Goal: Information Seeking & Learning: Learn about a topic

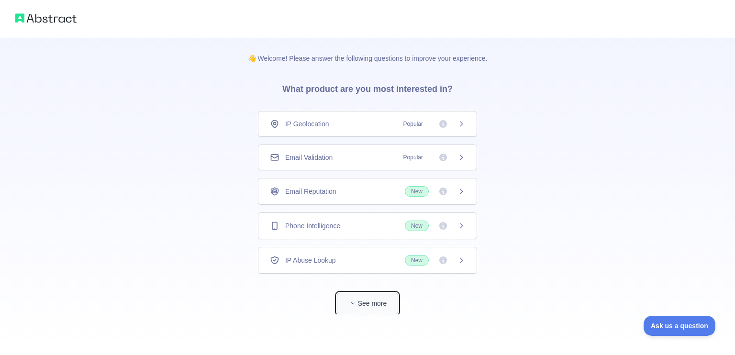
click at [371, 299] on button "See more" at bounding box center [367, 304] width 61 height 22
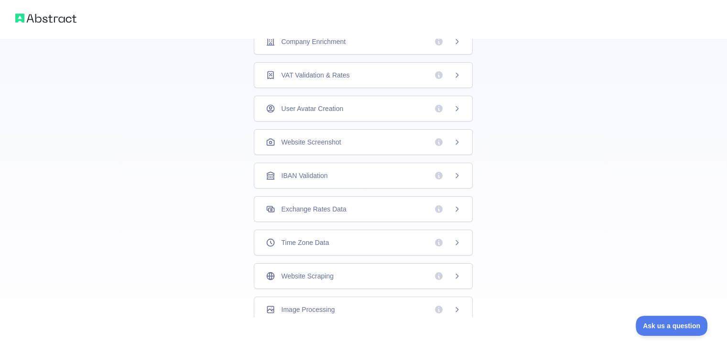
scroll to position [34, 0]
click at [647, 318] on button "Ask us a question" at bounding box center [667, 324] width 72 height 20
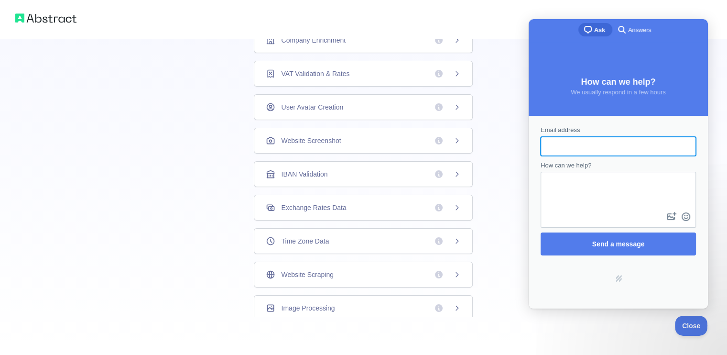
scroll to position [0, 0]
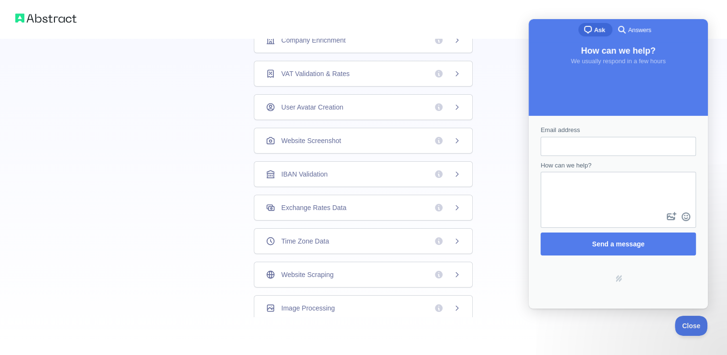
click at [725, 156] on div "👋 Welcome! Please answer the following questions to improve your experience. Wh…" at bounding box center [363, 51] width 727 height 608
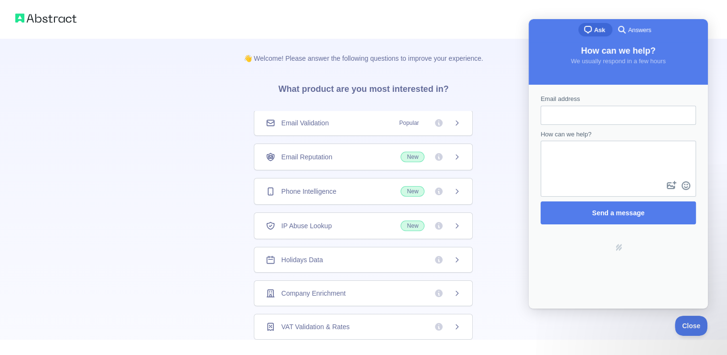
click at [120, 159] on div "👋 Welcome! Please answer the following questions to improve your experience. Wh…" at bounding box center [363, 304] width 727 height 608
click at [138, 87] on div "👋 Welcome! Please answer the following questions to improve your experience. Wh…" at bounding box center [363, 304] width 727 height 608
click at [692, 326] on span "Close" at bounding box center [689, 324] width 33 height 7
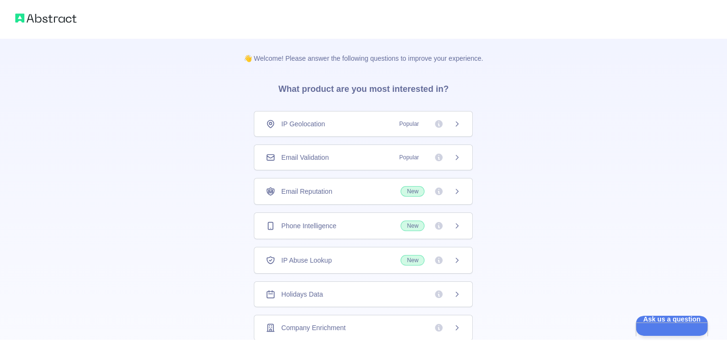
click at [33, 15] on img at bounding box center [45, 17] width 61 height 13
click at [21, 19] on img at bounding box center [45, 17] width 61 height 13
click at [314, 91] on h3 "What product are you most interested in?" at bounding box center [363, 87] width 201 height 48
click at [356, 125] on div "IP Geolocation Popular" at bounding box center [363, 124] width 195 height 10
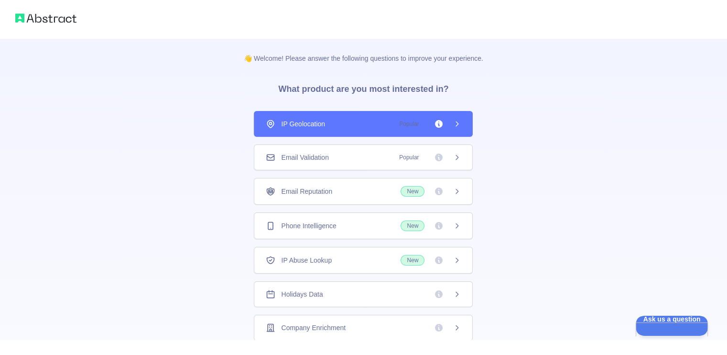
click at [194, 91] on div "👋 Welcome! Please answer the following questions to improve your experience. Wh…" at bounding box center [363, 304] width 727 height 608
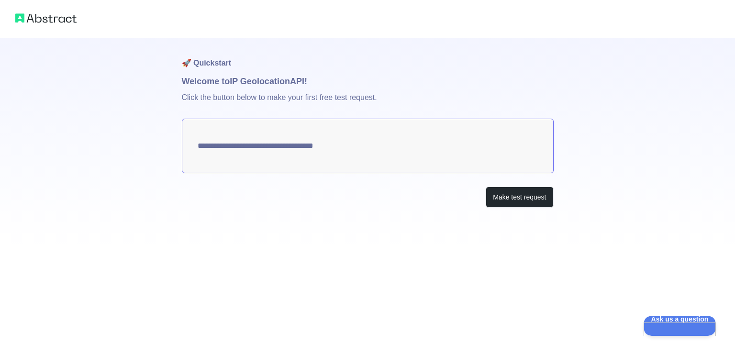
type textarea "**********"
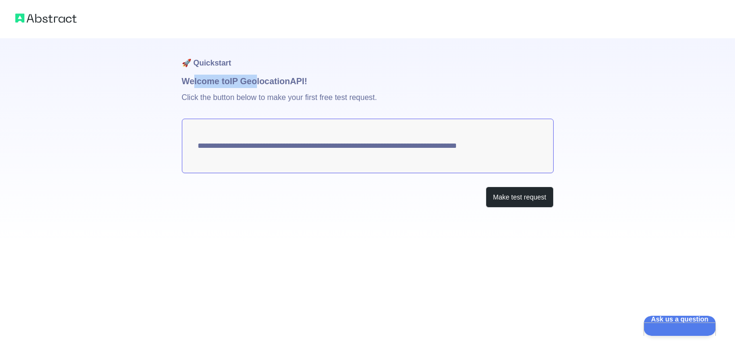
drag, startPoint x: 195, startPoint y: 80, endPoint x: 259, endPoint y: 80, distance: 64.1
click at [259, 80] on h1 "Welcome to IP Geolocation API!" at bounding box center [368, 81] width 372 height 13
click at [270, 101] on p "Click the button below to make your first free test request." at bounding box center [368, 103] width 372 height 31
drag, startPoint x: 476, startPoint y: 195, endPoint x: 485, endPoint y: 204, distance: 12.2
click at [485, 204] on div "Make test request" at bounding box center [368, 197] width 372 height 22
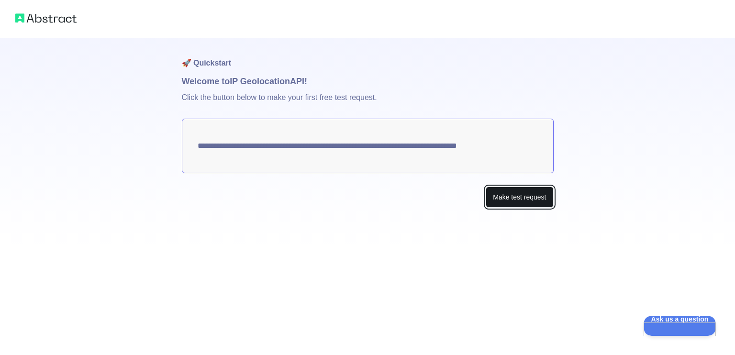
click at [493, 199] on button "Make test request" at bounding box center [518, 197] width 67 height 22
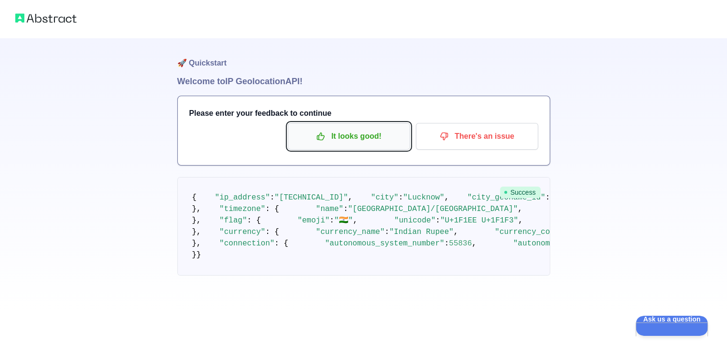
click at [368, 140] on p "It looks good!" at bounding box center [349, 136] width 108 height 16
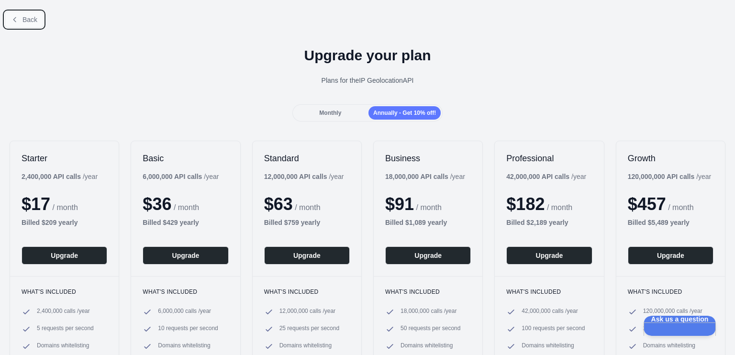
click at [6, 20] on button "Back" at bounding box center [24, 19] width 39 height 16
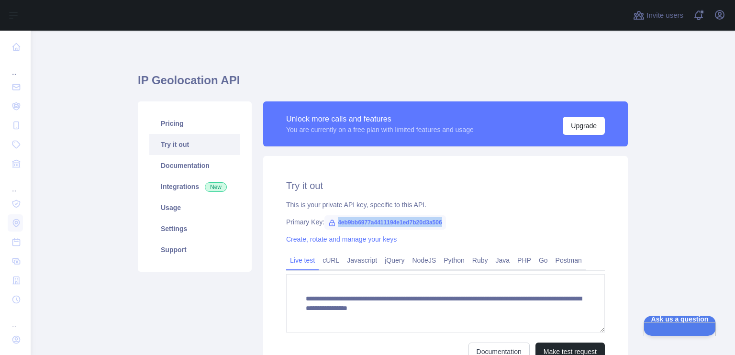
drag, startPoint x: 332, startPoint y: 221, endPoint x: 438, endPoint y: 221, distance: 105.7
click at [438, 221] on span "4eb9bb6977a4411194e1ed7b20d3a506" at bounding box center [384, 222] width 121 height 14
copy span "4eb9bb6977a4411194e1ed7b20d3a506"
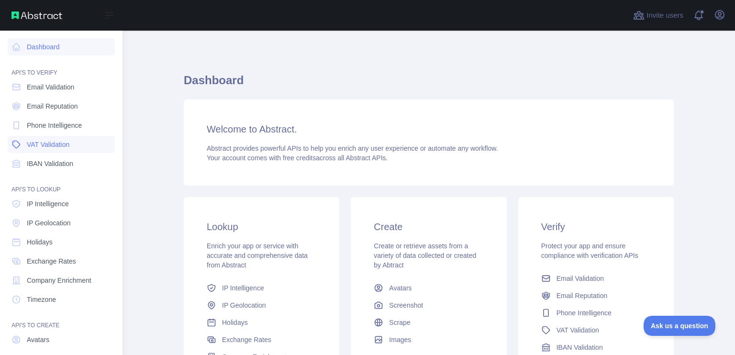
click at [53, 143] on span "VAT Validation" at bounding box center [48, 145] width 43 height 10
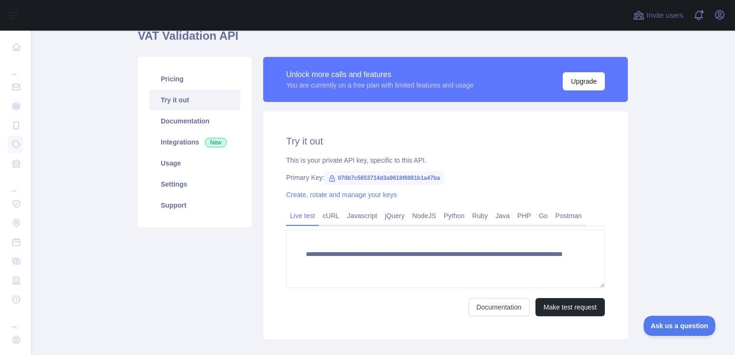
scroll to position [48, 0]
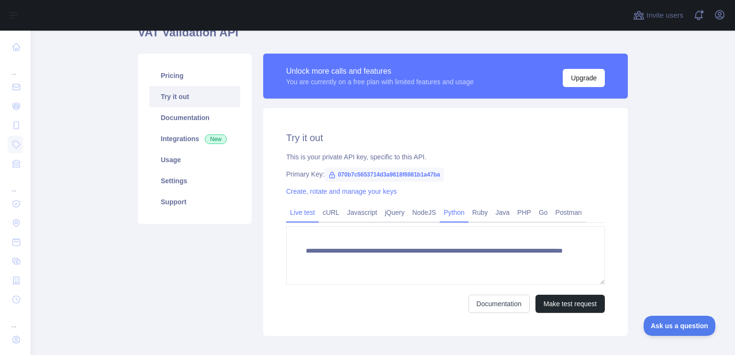
click at [451, 212] on link "Python" at bounding box center [453, 212] width 29 height 15
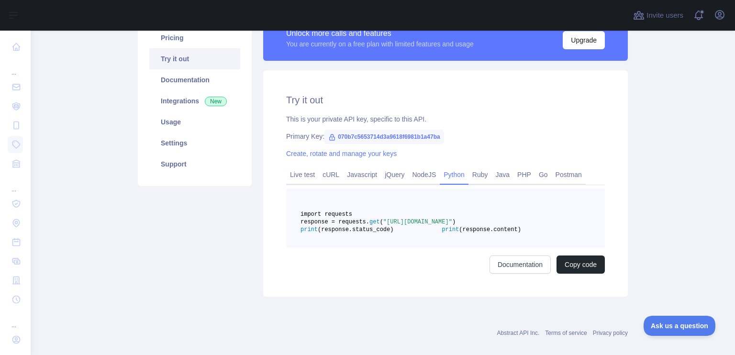
scroll to position [0, 0]
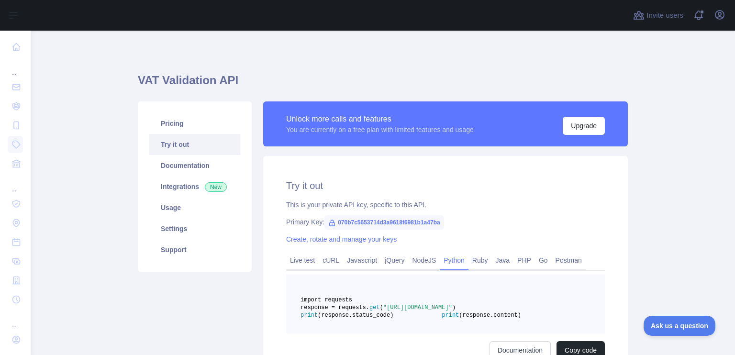
click at [334, 86] on h1 "VAT Validation API" at bounding box center [383, 84] width 490 height 23
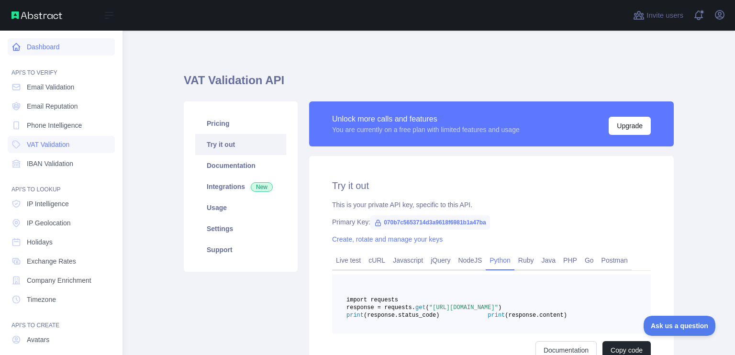
click at [51, 48] on link "Dashboard" at bounding box center [61, 46] width 107 height 17
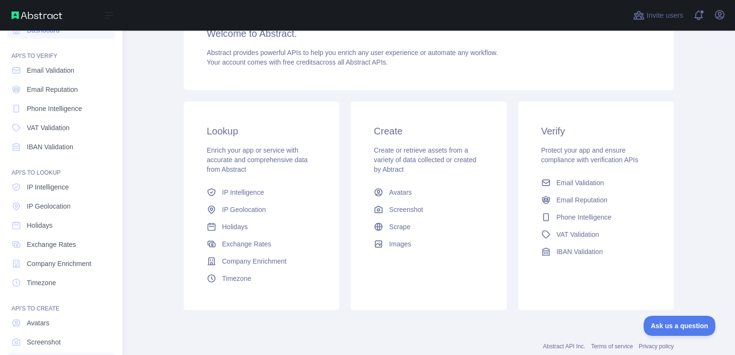
scroll to position [66, 0]
